Goal: Task Accomplishment & Management: Use online tool/utility

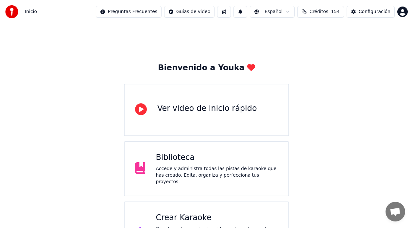
click at [329, 12] on span "Créditos" at bounding box center [319, 12] width 19 height 7
click at [93, 91] on div "Bienvenido a Youka Ver video de inicio rápido Biblioteca Accede y administra to…" at bounding box center [206, 144] width 413 height 240
click at [329, 15] on button "Créditos 154" at bounding box center [321, 12] width 47 height 12
click at [70, 68] on div "Bienvenido a Youka Ver video de inicio rápido Biblioteca Accede y administra to…" at bounding box center [206, 144] width 413 height 240
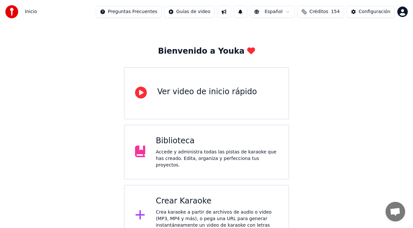
scroll to position [26, 0]
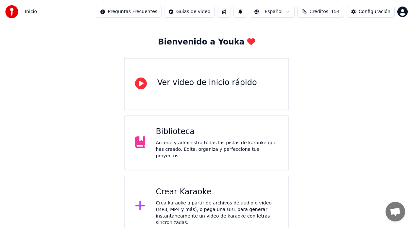
click at [177, 142] on div "Accede y administra todas las pistas de karaoke que has creado. Edita, organiza…" at bounding box center [217, 150] width 122 height 20
